Goal: Task Accomplishment & Management: Manage account settings

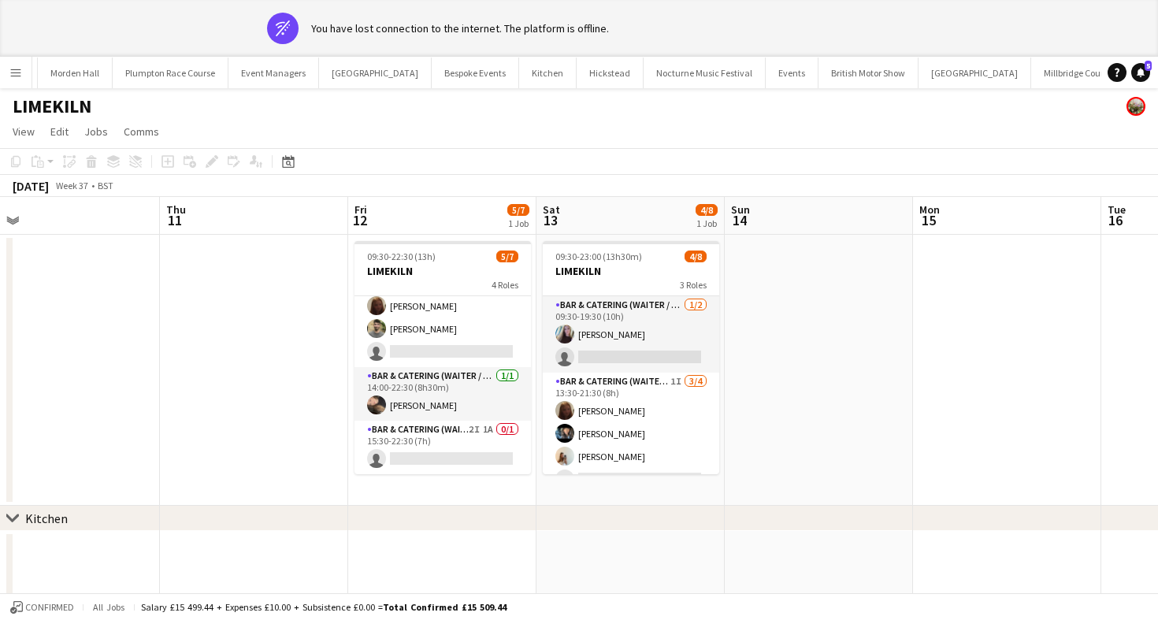
scroll to position [100, 0]
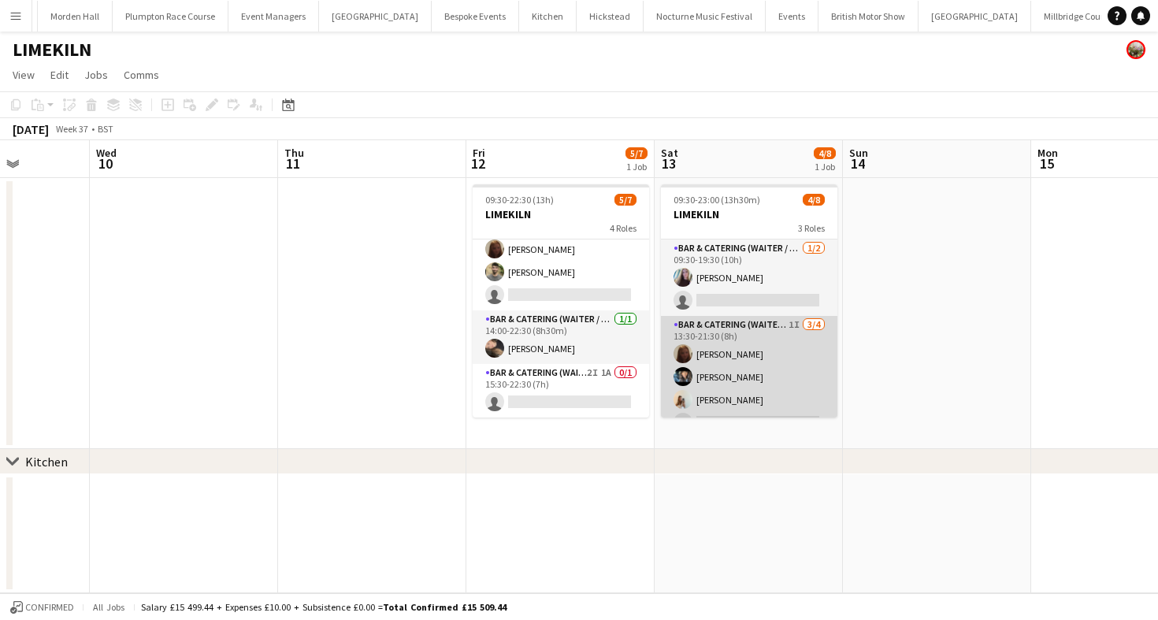
scroll to position [97, 0]
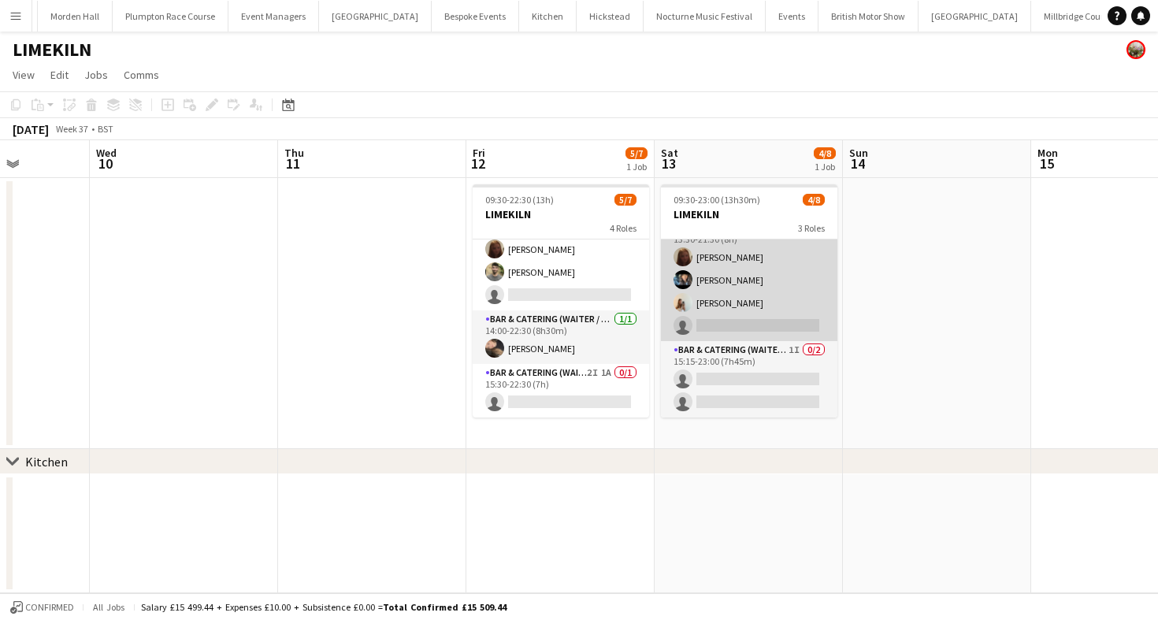
click at [719, 284] on app-card-role "Bar & Catering (Waiter / waitress) 1I [DATE] 13:30-21:30 (8h) Maddie Leader [PE…" at bounding box center [749, 280] width 176 height 122
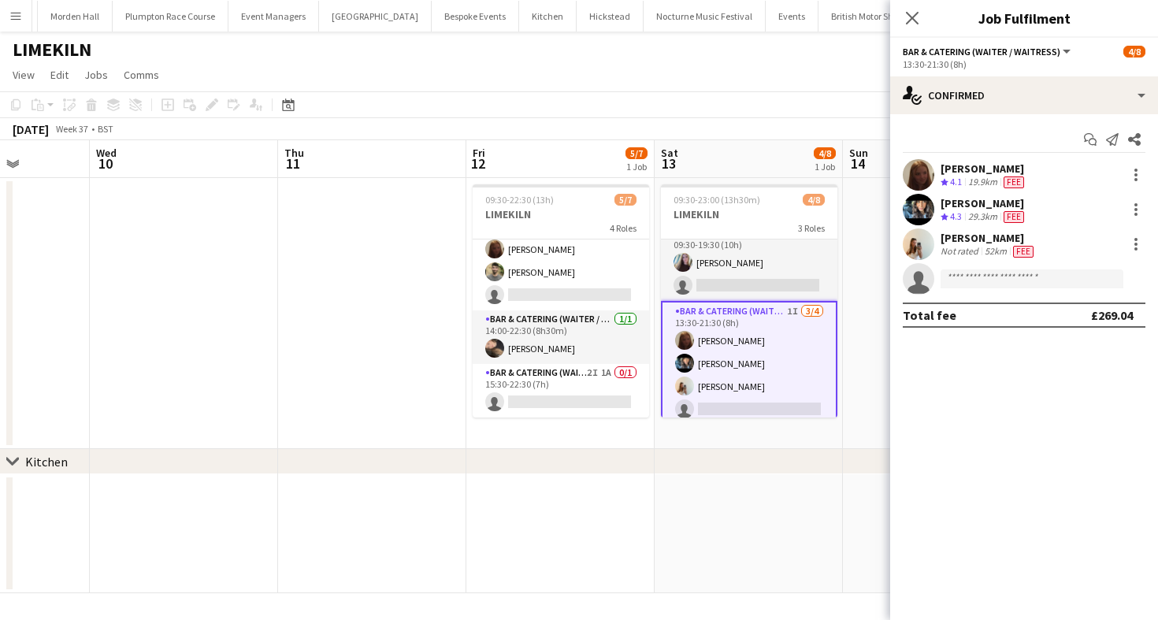
scroll to position [0, 0]
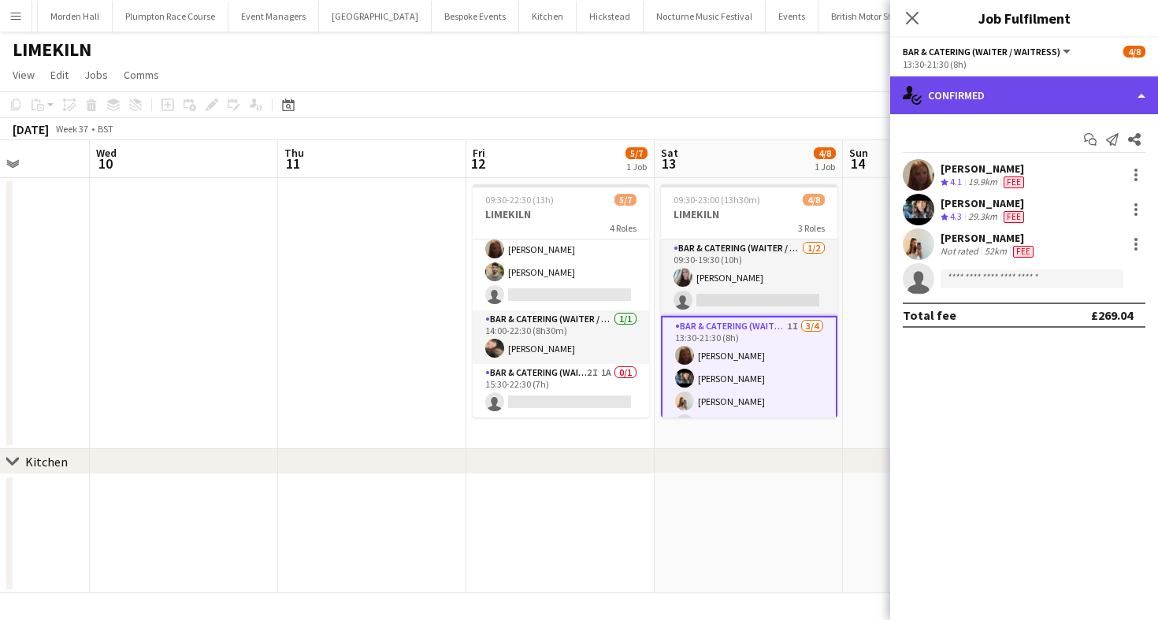
click at [975, 96] on div "single-neutral-actions-check-2 Confirmed" at bounding box center [1024, 95] width 268 height 38
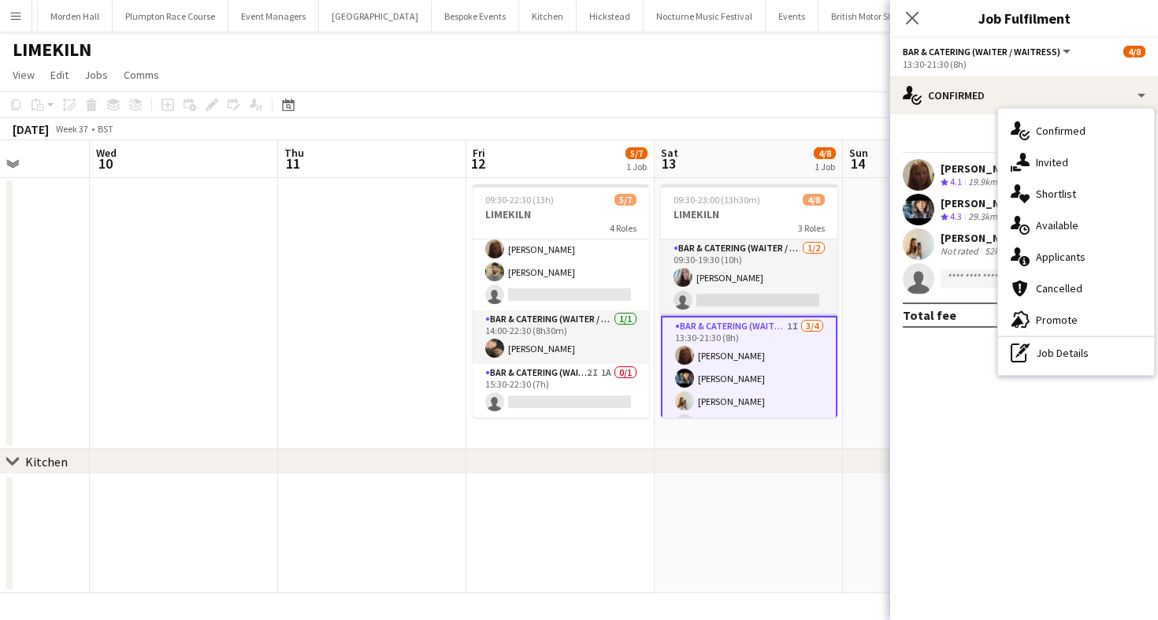
click at [1050, 250] on span "Applicants" at bounding box center [1061, 257] width 50 height 14
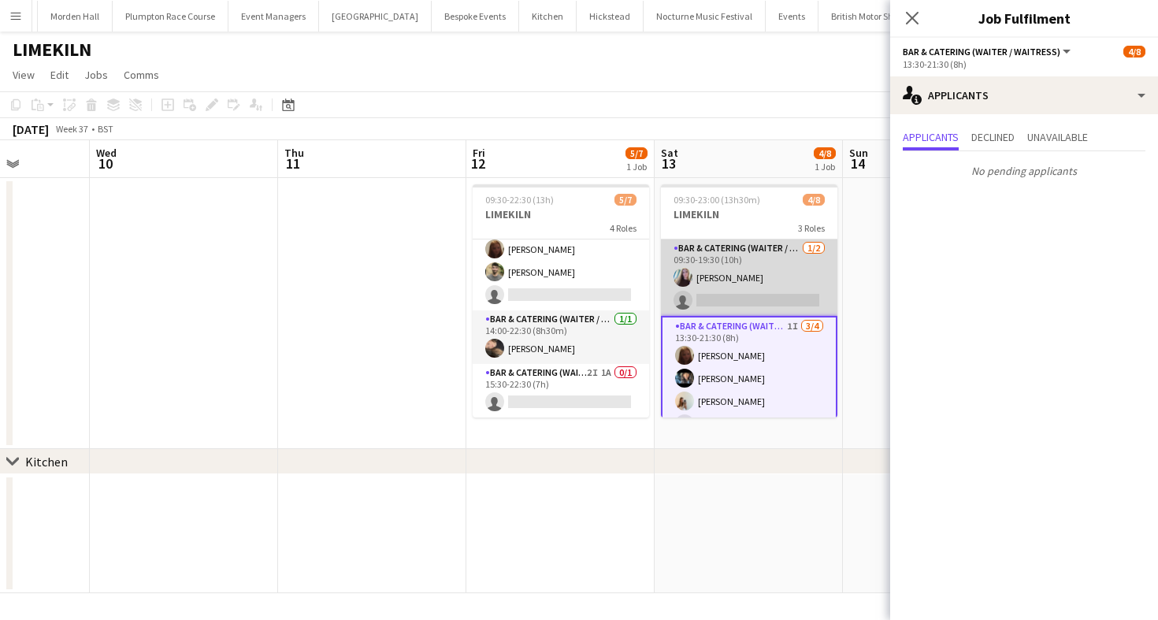
click at [693, 299] on app-card-role "Bar & Catering (Waiter / waitress) [DATE] 09:30-19:30 (10h) [PERSON_NAME] singl…" at bounding box center [749, 277] width 176 height 76
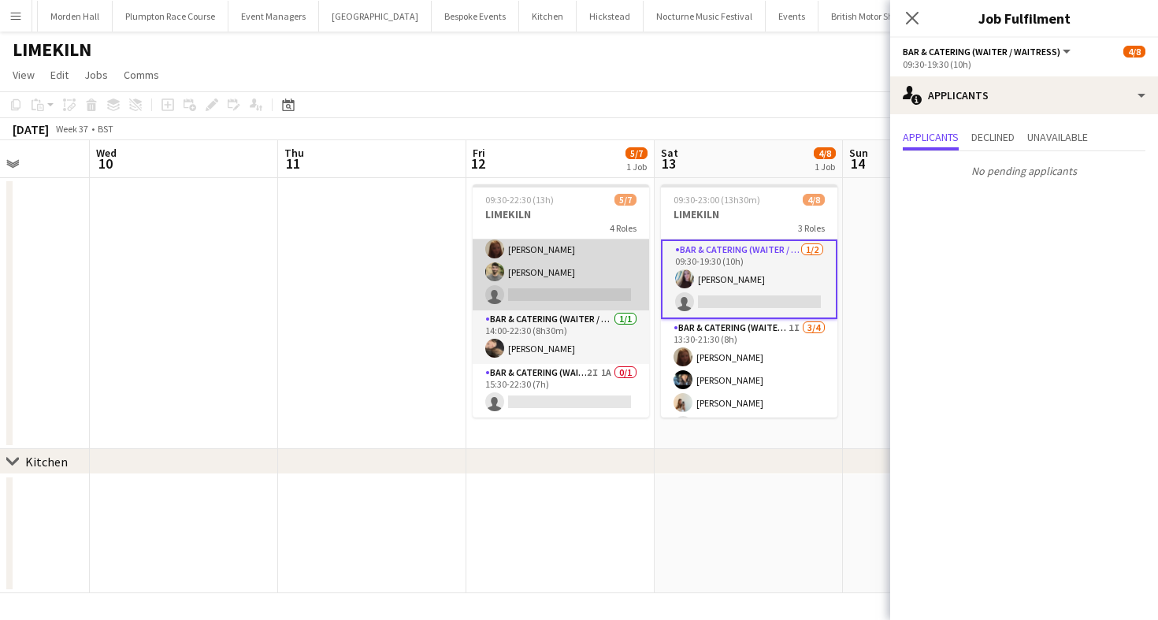
click at [510, 266] on app-card-role "Bar & Catering (Waiter / waitress) 3I 3A [DATE] 14:00-21:30 (7h30m) Maddie Lead…" at bounding box center [561, 260] width 176 height 99
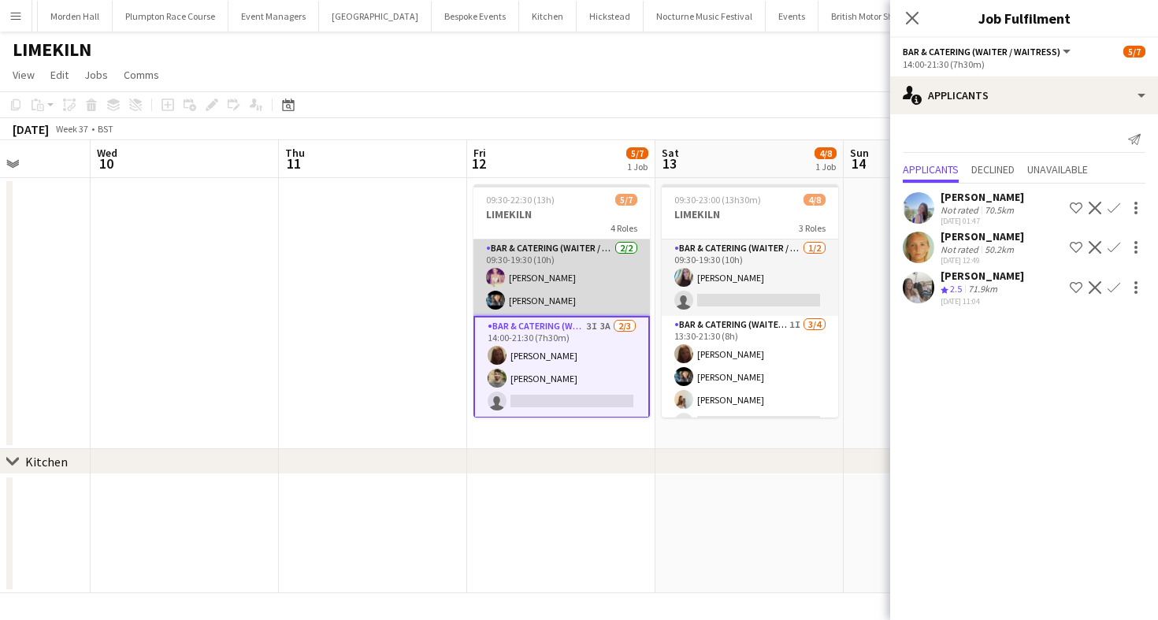
click at [528, 292] on app-card-role "Bar & Catering (Waiter / waitress) [DATE] 09:30-19:30 (10h) [PERSON_NAME] [PERS…" at bounding box center [561, 277] width 176 height 76
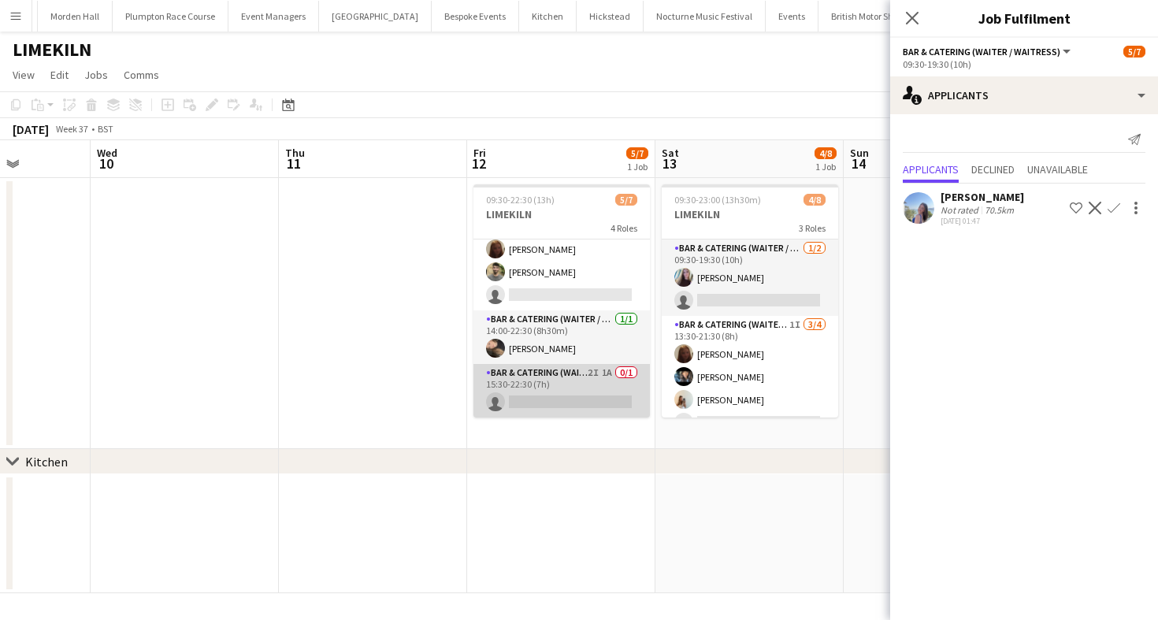
click at [552, 378] on app-card-role "Bar & Catering (Waiter / waitress) 2I 1A 0/1 15:30-22:30 (7h) single-neutral-ac…" at bounding box center [561, 391] width 176 height 54
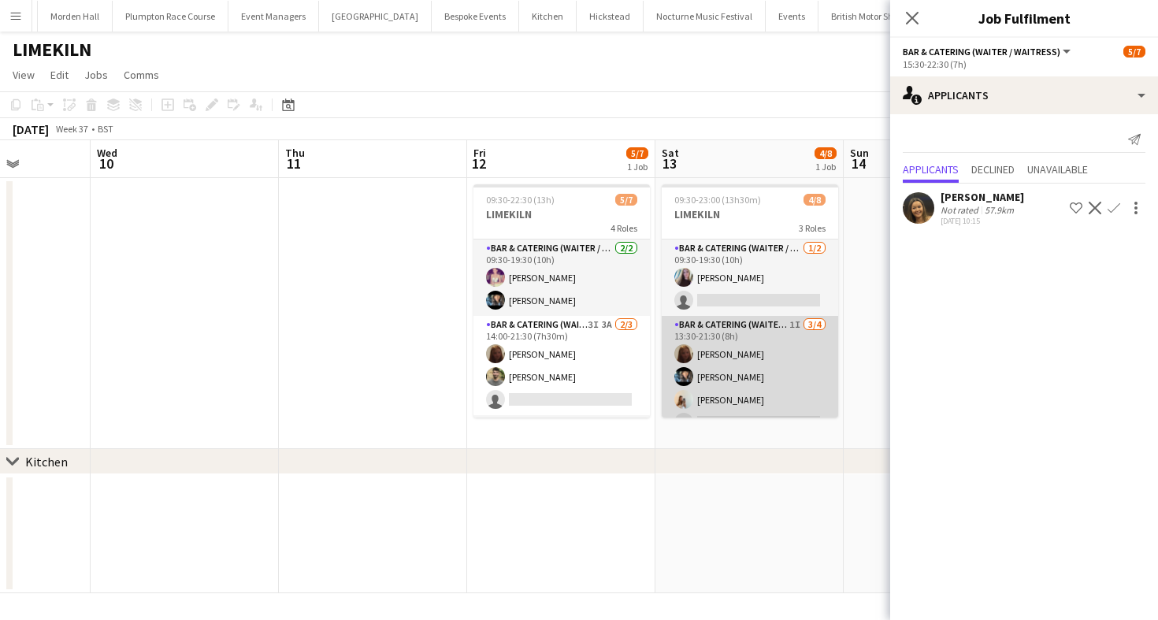
scroll to position [97, 0]
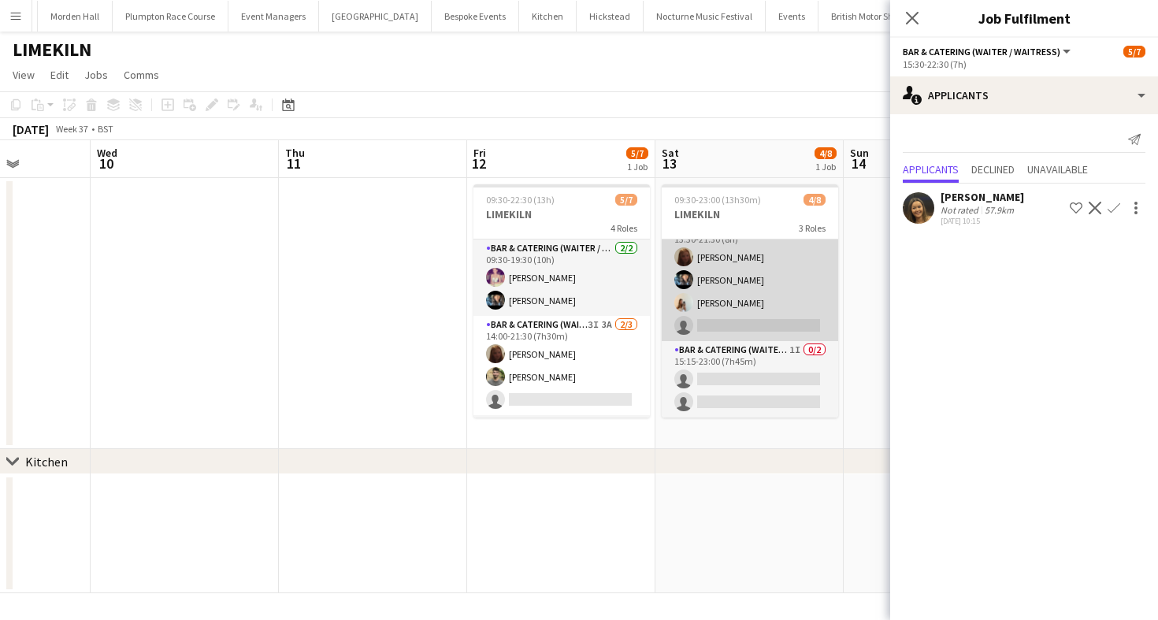
click at [708, 372] on app-card-role "Bar & Catering (Waiter / waitress) 1I 0/2 15:15-23:00 (7h45m) single-neutral-ac…" at bounding box center [750, 379] width 176 height 76
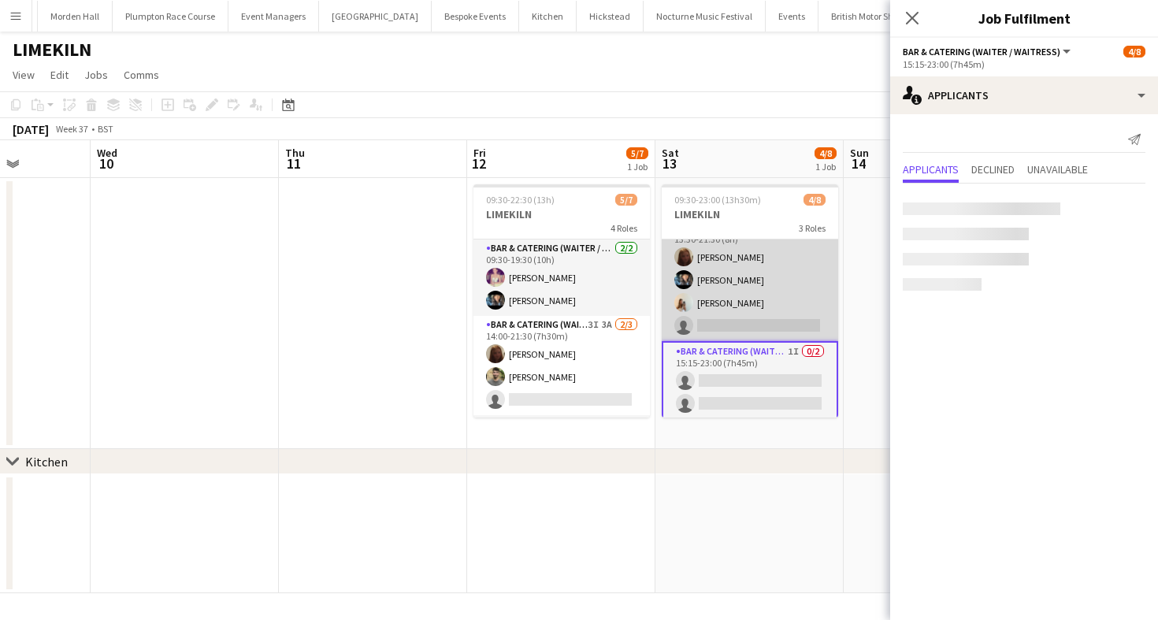
click at [718, 321] on app-card-role "Bar & Catering (Waiter / waitress) 1I [DATE] 13:30-21:30 (8h) Maddie Leader [PE…" at bounding box center [750, 280] width 176 height 122
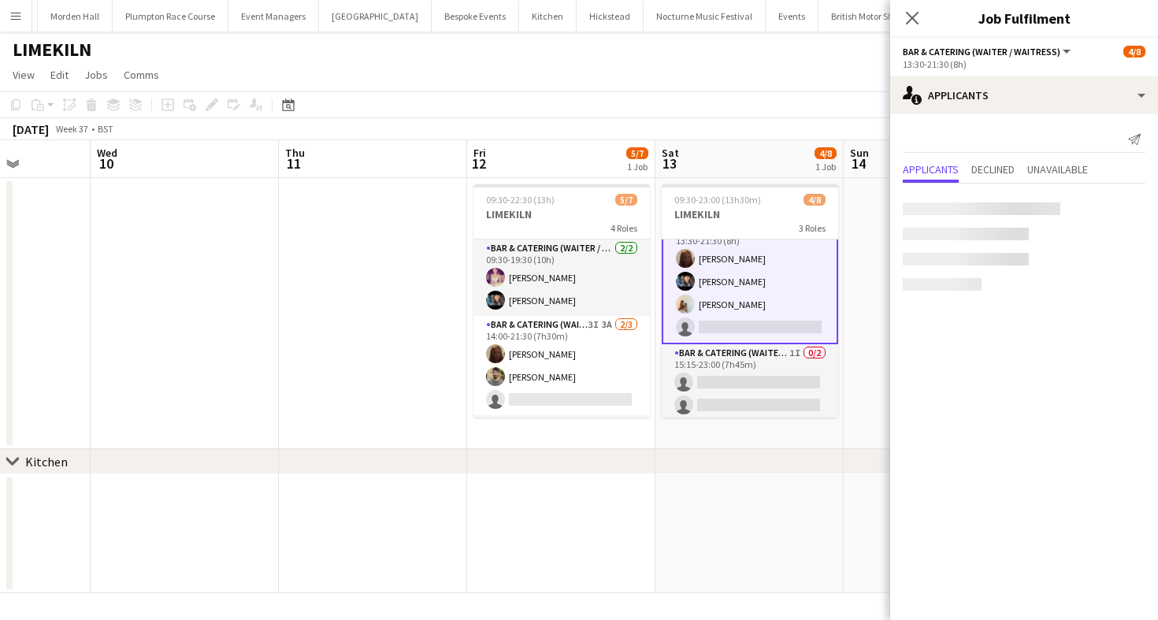
scroll to position [98, 0]
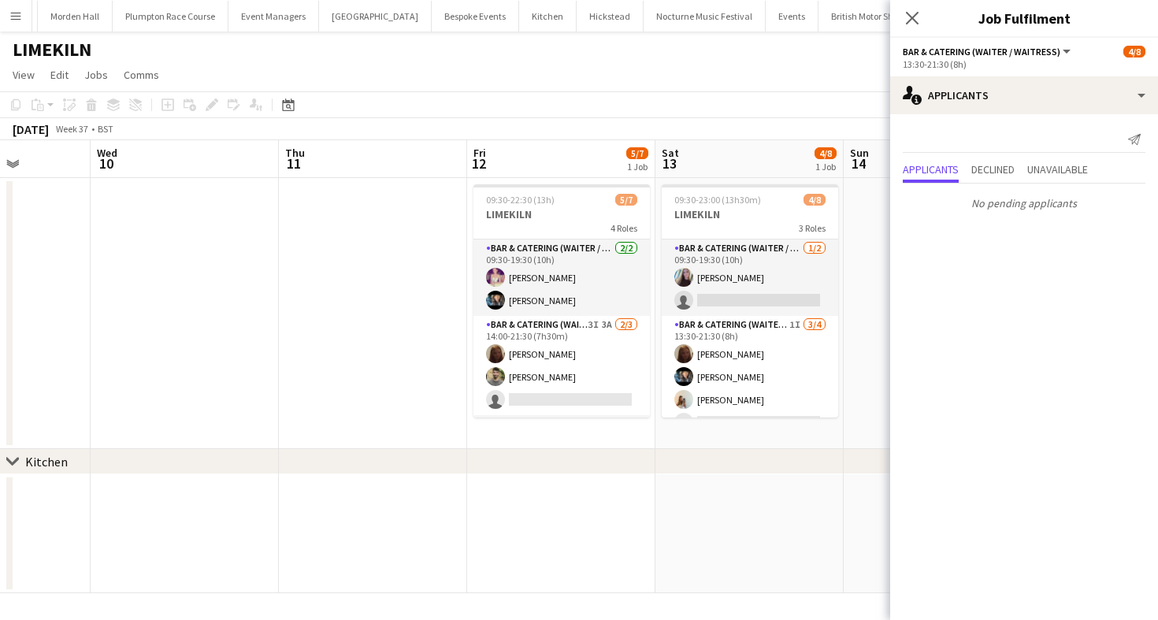
click at [504, 89] on app-page-menu "View Day view expanded Day view collapsed Month view Date picker Jump to [DATE]…" at bounding box center [579, 76] width 1158 height 30
